Goal: Transaction & Acquisition: Download file/media

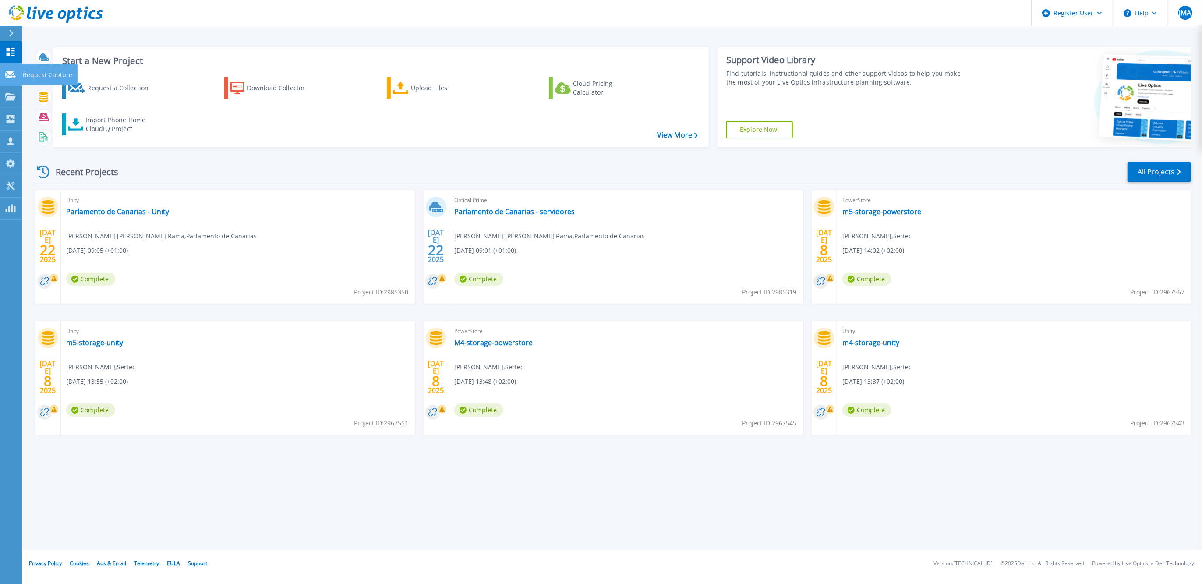
click at [9, 74] on icon at bounding box center [10, 74] width 11 height 7
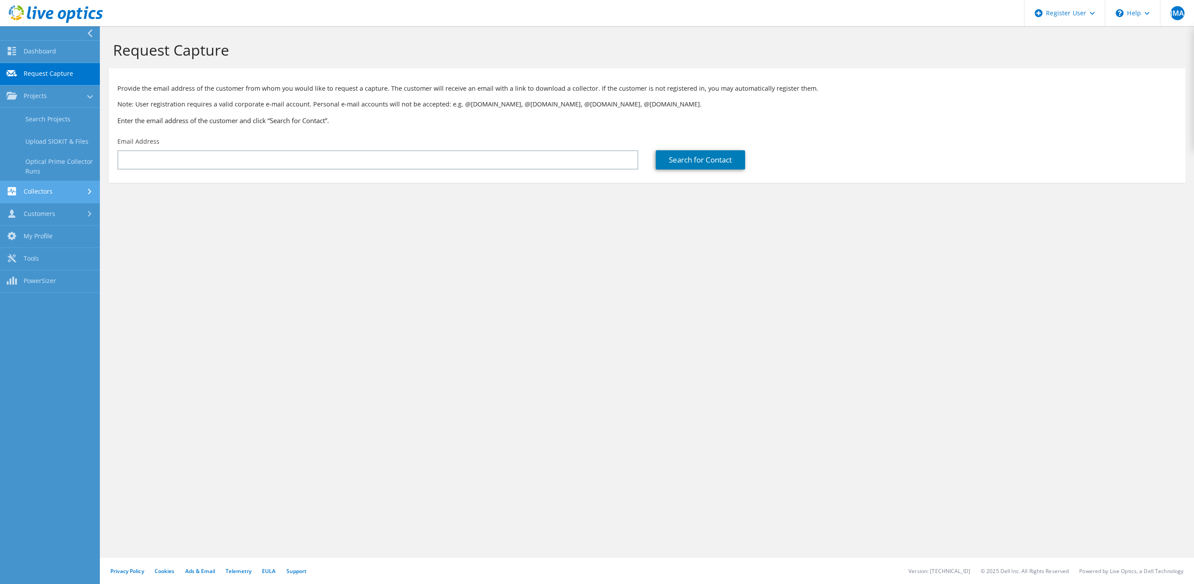
click at [73, 194] on link "Collectors" at bounding box center [50, 192] width 100 height 22
click at [85, 117] on link "Collectors" at bounding box center [50, 119] width 100 height 22
click at [86, 99] on link "Projects" at bounding box center [50, 96] width 100 height 22
click at [1083, 14] on div "Register User" at bounding box center [1064, 13] width 81 height 26
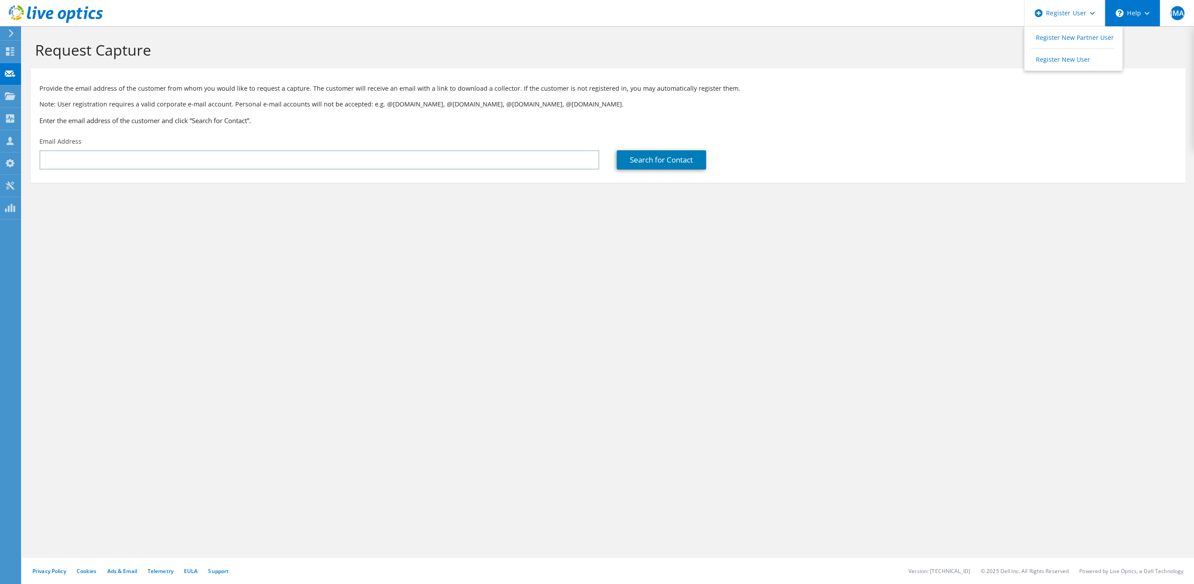
click at [1139, 15] on div "\n Help" at bounding box center [1132, 13] width 55 height 26
click at [1146, 39] on link "Explore Helpful Articles" at bounding box center [1154, 37] width 98 height 21
click at [14, 94] on icon at bounding box center [10, 96] width 11 height 8
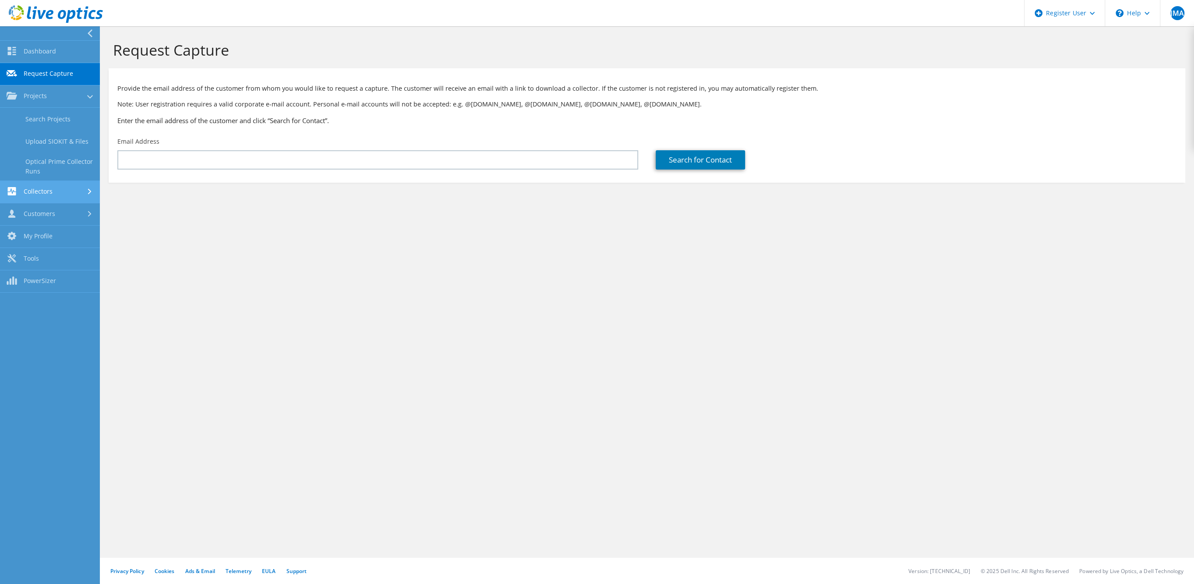
click at [44, 189] on link "Collectors" at bounding box center [50, 192] width 100 height 22
click at [66, 141] on link "Download Collector" at bounding box center [50, 141] width 100 height 22
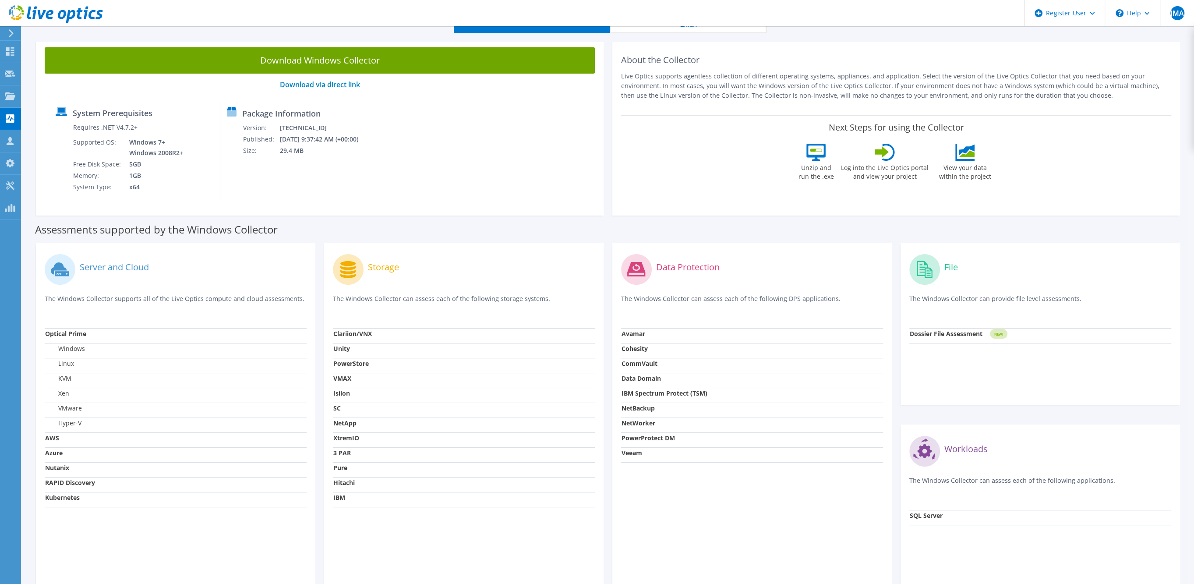
scroll to position [93, 0]
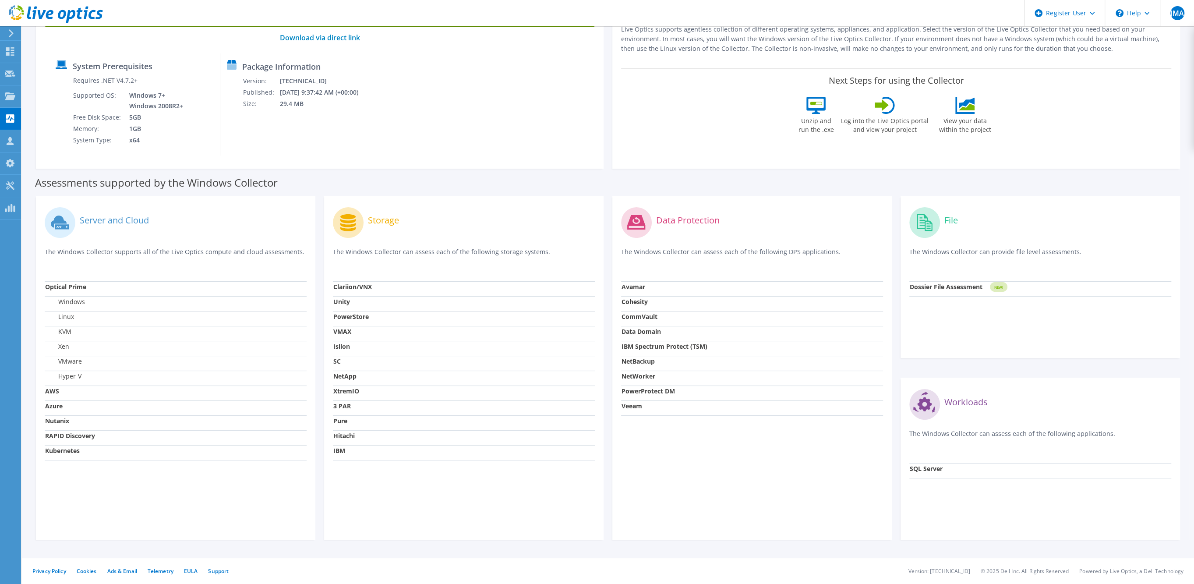
click at [347, 450] on td "IBM" at bounding box center [464, 452] width 262 height 15
click at [339, 221] on circle at bounding box center [348, 222] width 31 height 31
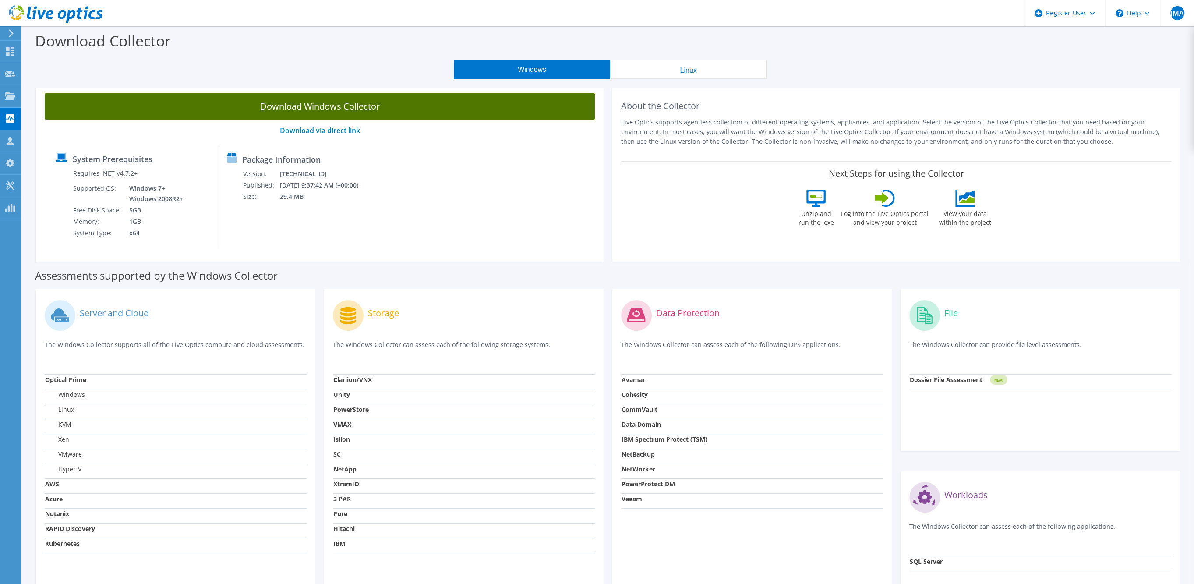
click at [403, 112] on link "Download Windows Collector" at bounding box center [320, 106] width 550 height 26
